Goal: Find specific page/section: Find specific page/section

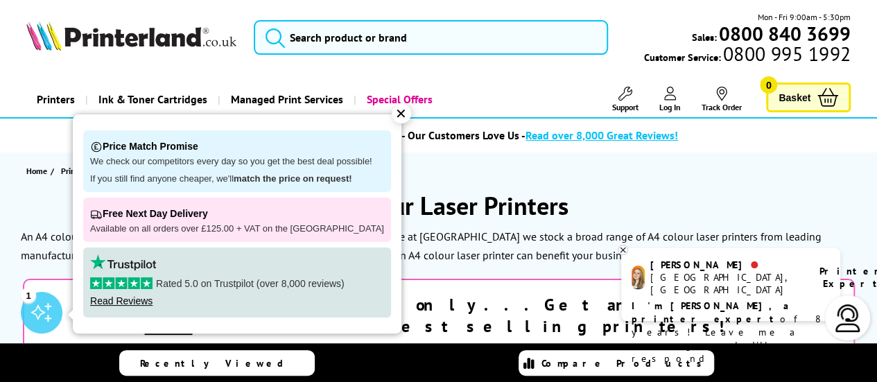
click at [392, 114] on div "✕" at bounding box center [401, 113] width 19 height 19
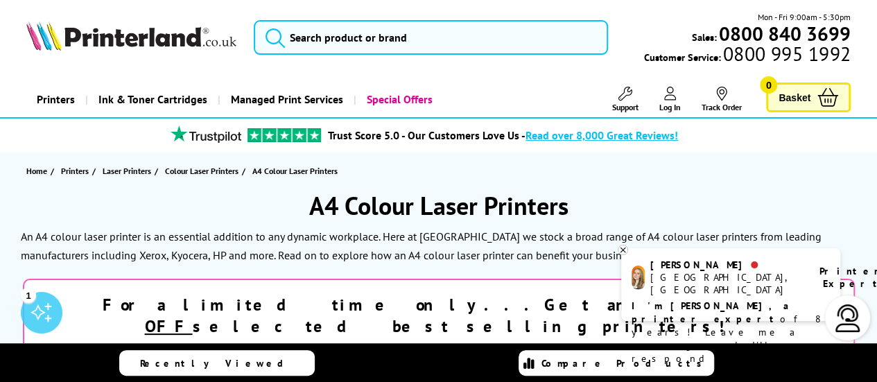
click at [623, 250] on icon at bounding box center [623, 250] width 5 height 5
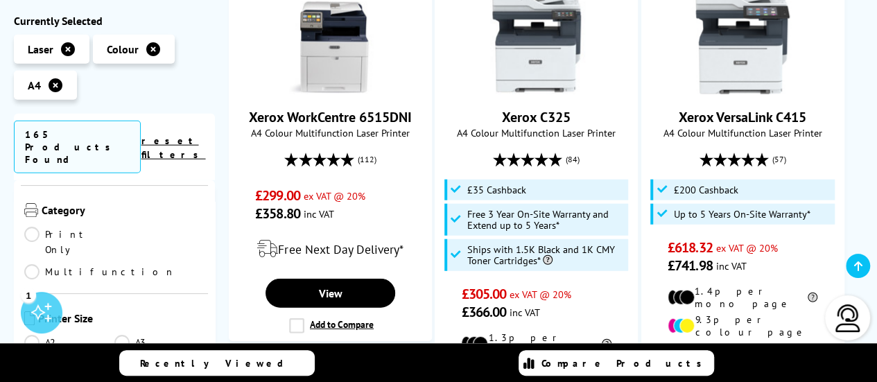
scroll to position [200, 0]
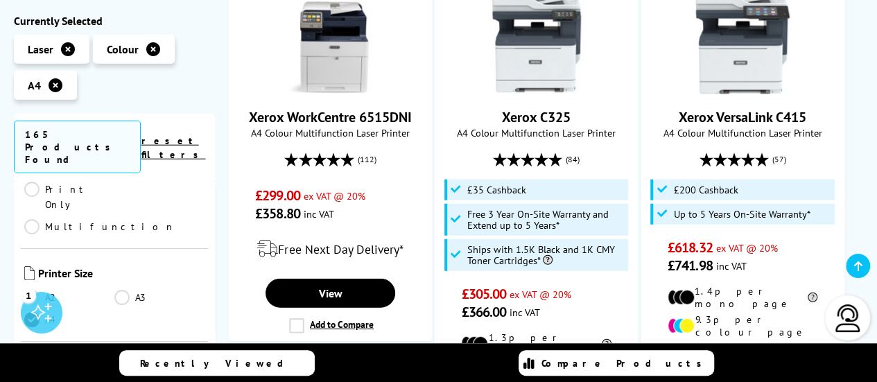
click at [34, 182] on link "Print Only" at bounding box center [69, 197] width 90 height 31
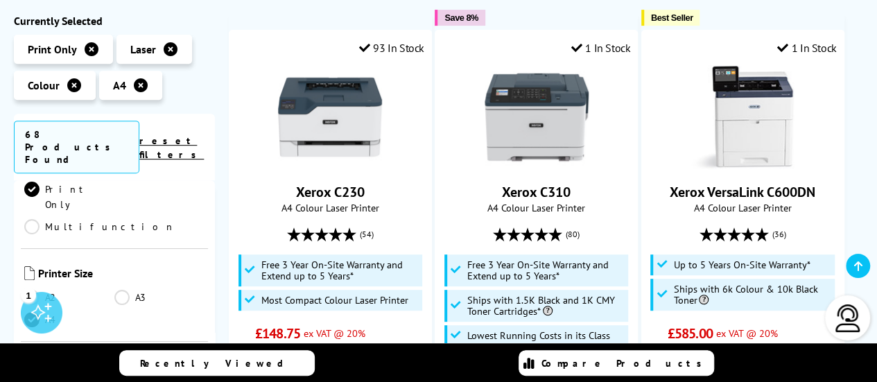
scroll to position [264, 0]
